Goal: Task Accomplishment & Management: Manage account settings

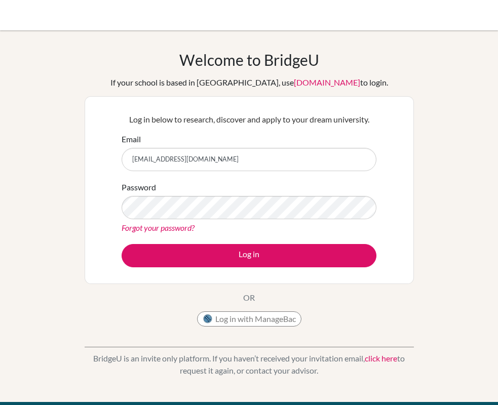
type input "[EMAIL_ADDRESS][DOMAIN_NAME]"
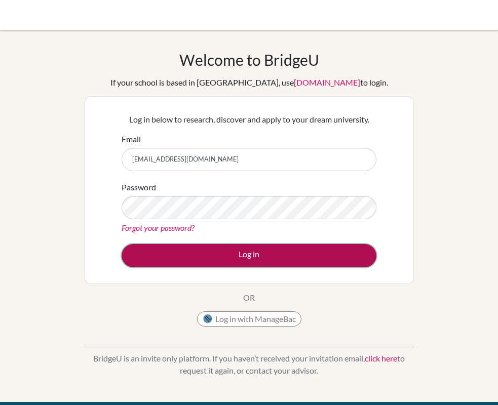
click at [270, 249] on button "Log in" at bounding box center [249, 255] width 255 height 23
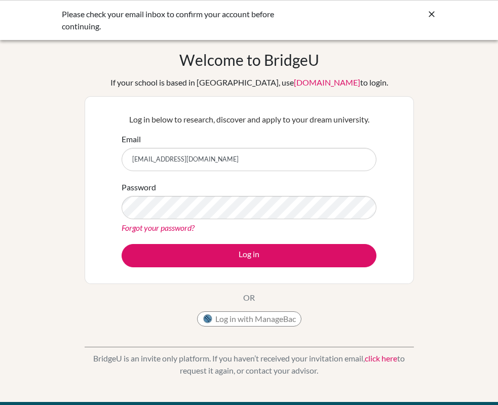
click at [151, 229] on link "Forgot your password?" at bounding box center [158, 228] width 73 height 10
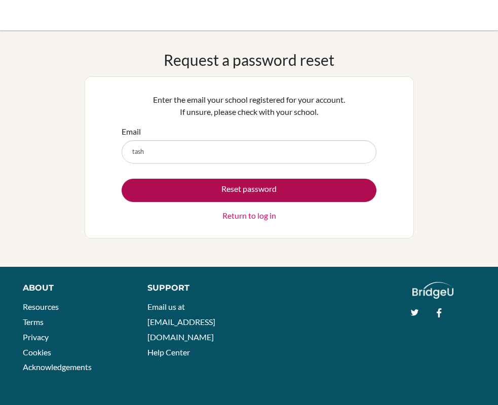
type input "[EMAIL_ADDRESS][DOMAIN_NAME]"
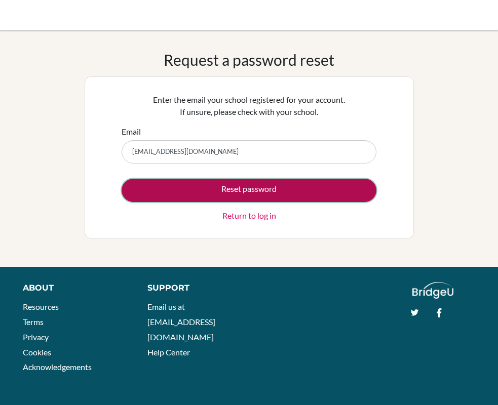
click at [230, 194] on button "Reset password" at bounding box center [249, 190] width 255 height 23
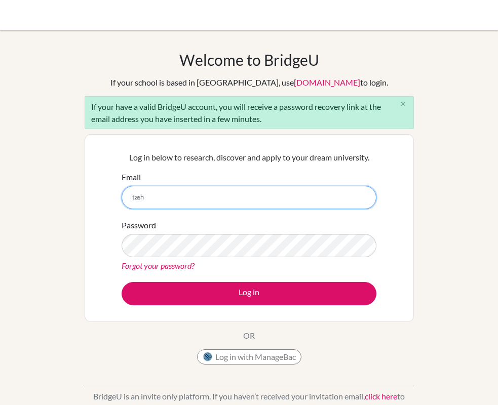
type input "[EMAIL_ADDRESS][DOMAIN_NAME]"
